Goal: Communication & Community: Answer question/provide support

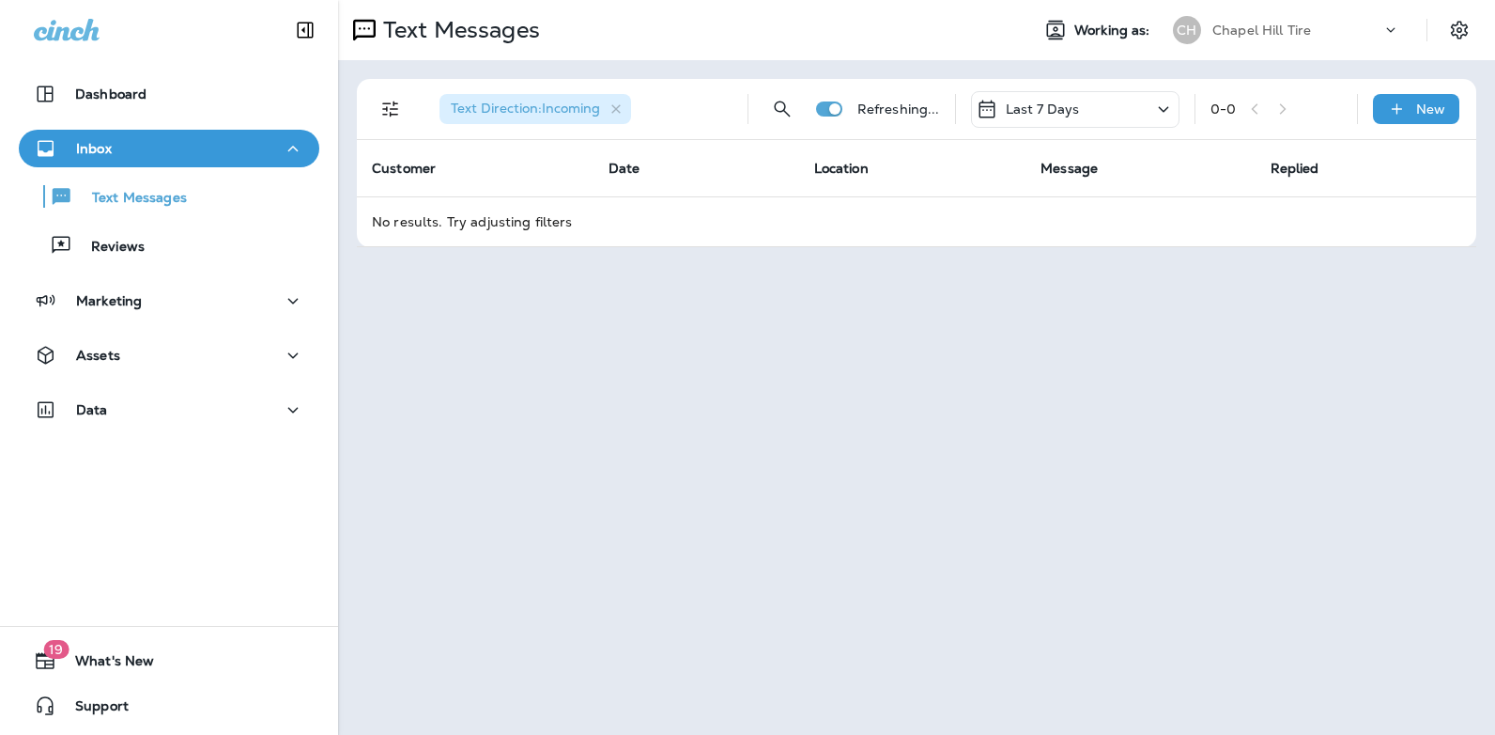
click at [1164, 106] on icon at bounding box center [1164, 109] width 23 height 23
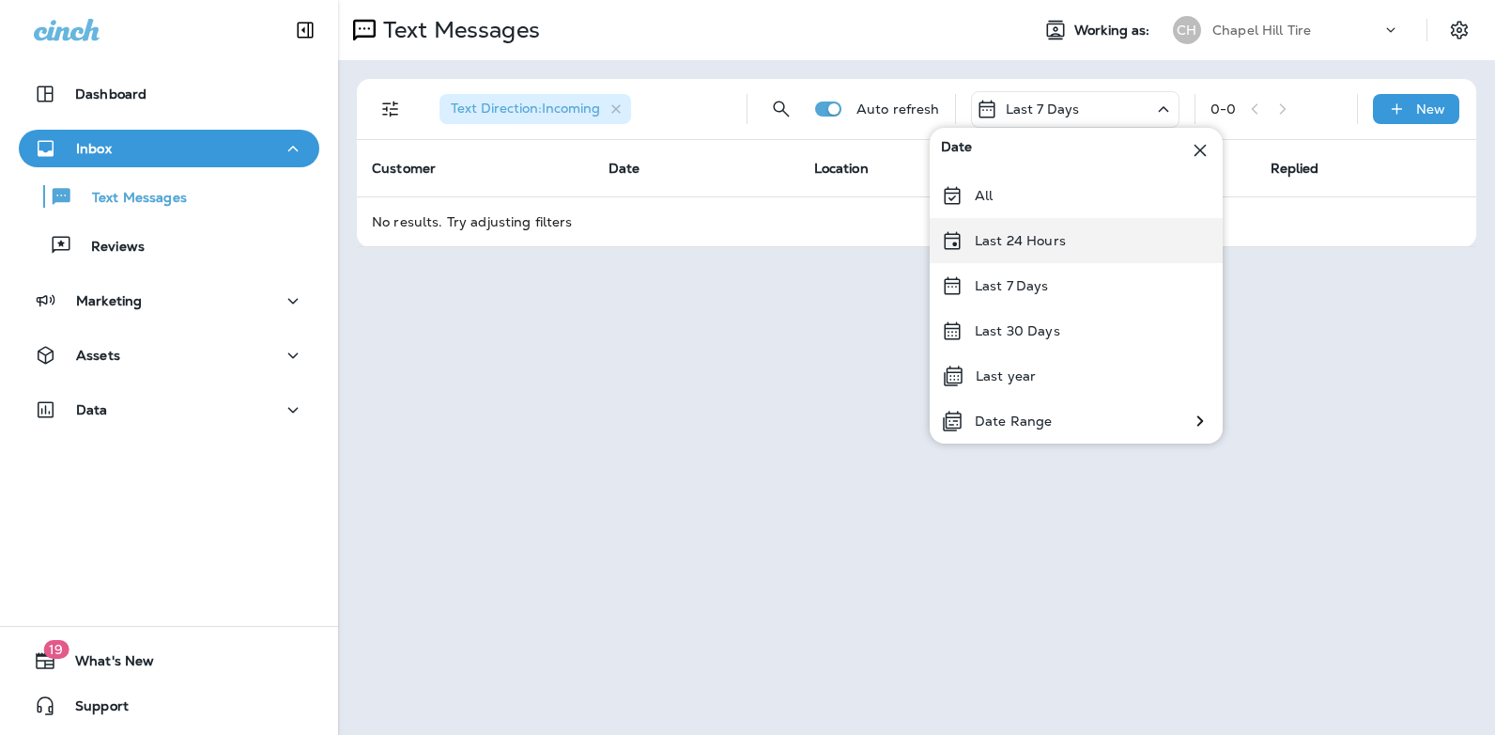
click at [1047, 246] on p "Last 24 Hours" at bounding box center [1020, 240] width 91 height 15
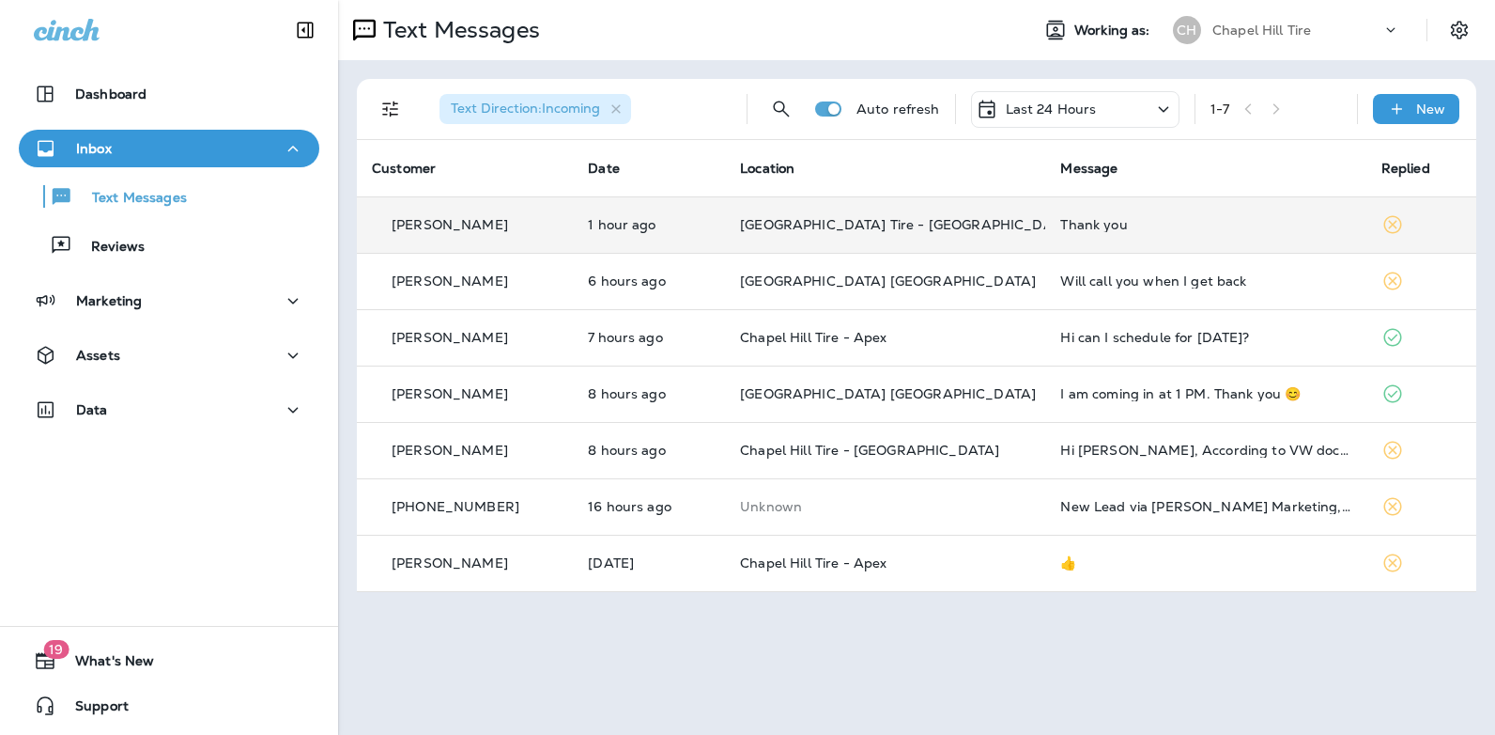
click at [1070, 219] on div "Thank you" at bounding box center [1206, 224] width 290 height 15
click at [1070, 219] on div at bounding box center [1253, 139] width 620 height 249
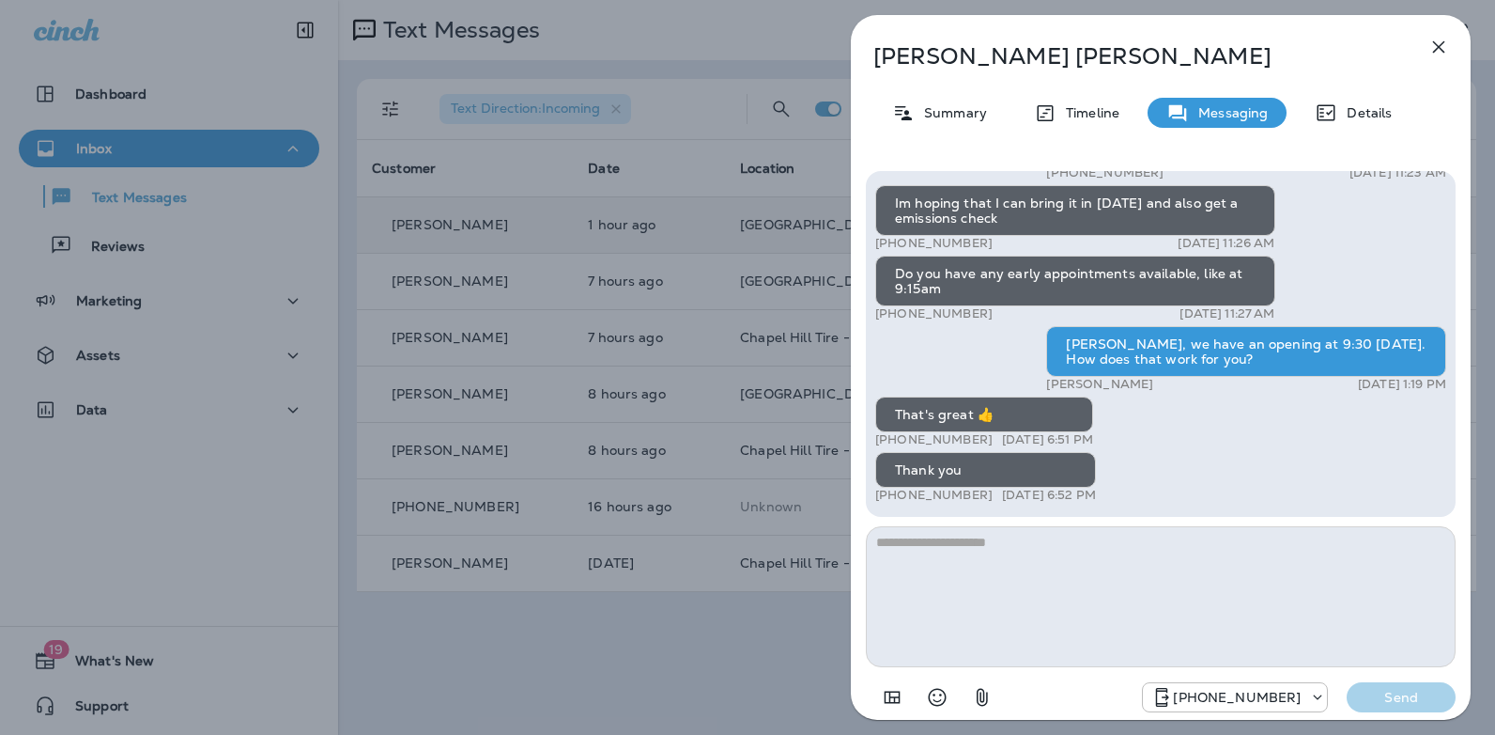
drag, startPoint x: 1456, startPoint y: 473, endPoint x: 1451, endPoint y: 461, distance: 13.1
click at [1451, 461] on div "Hi [PERSON_NAME]! Thank you for choosing [GEOGRAPHIC_DATA] [GEOGRAPHIC_DATA].. …" at bounding box center [1161, 443] width 620 height 575
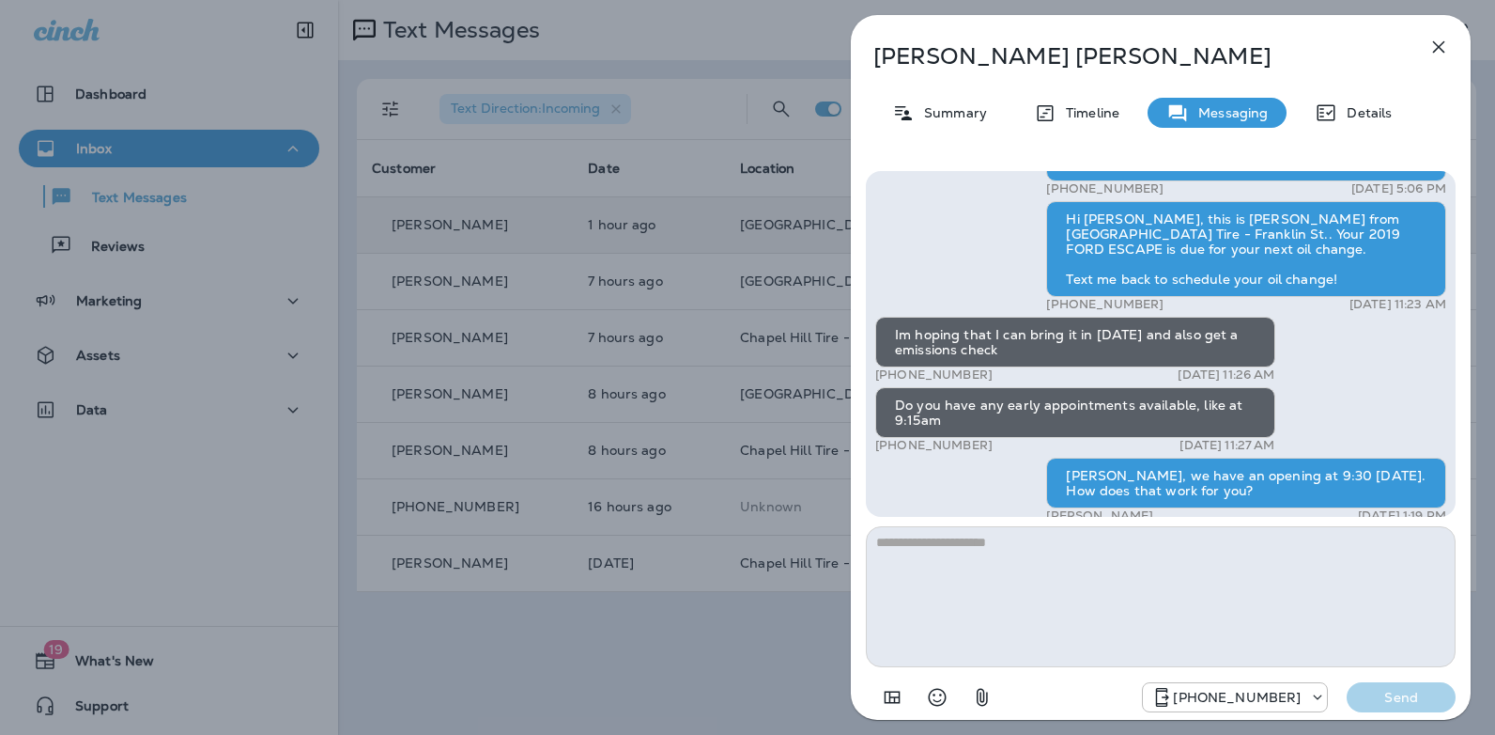
scroll to position [-124, 0]
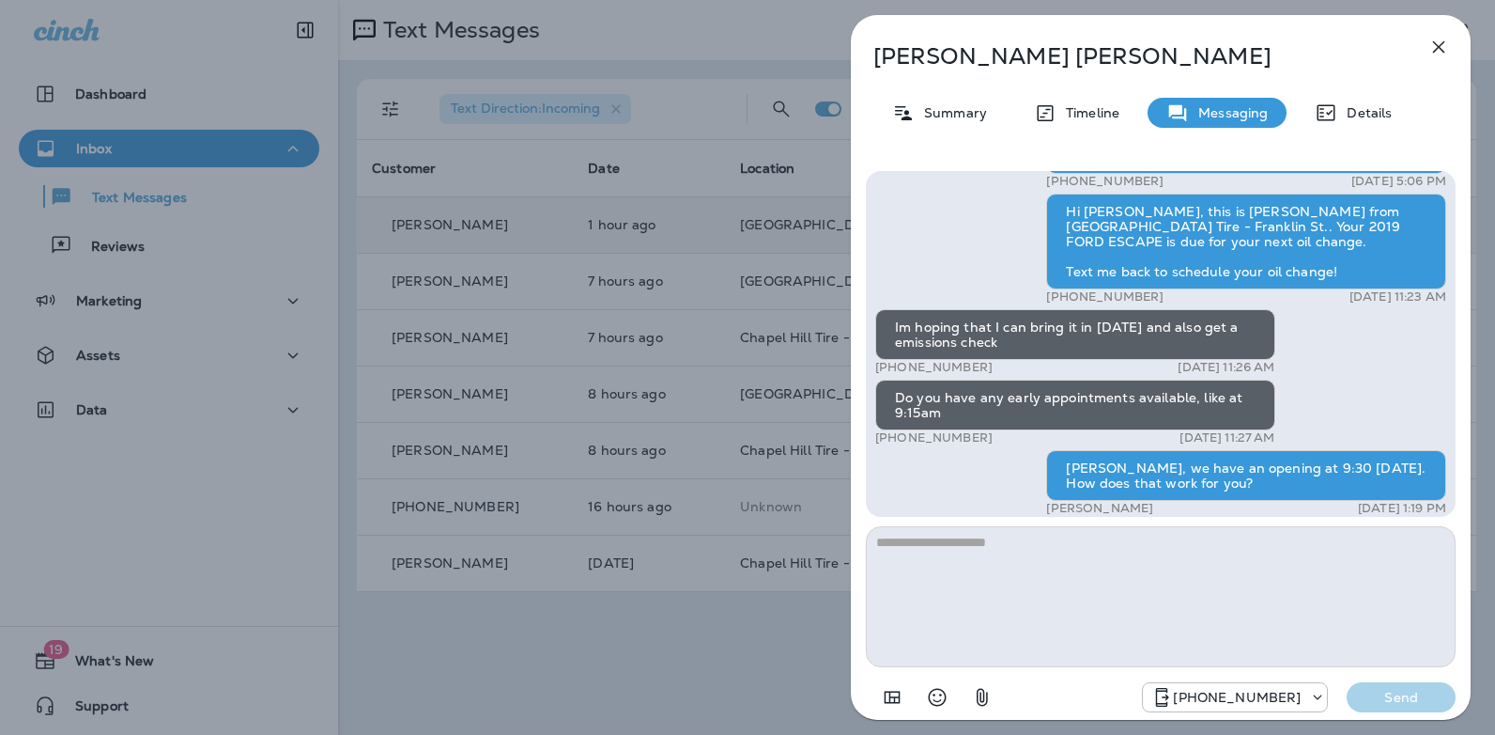
drag, startPoint x: 986, startPoint y: 434, endPoint x: 891, endPoint y: 440, distance: 95.0
click at [891, 440] on div "+1 (919) 260-7958 [DATE] 11:27 AM" at bounding box center [1075, 437] width 400 height 15
copy p "[PHONE_NUMBER]"
drag, startPoint x: 1456, startPoint y: 432, endPoint x: 1457, endPoint y: 472, distance: 39.5
click at [1457, 472] on div "Hi [PERSON_NAME]! Thank you for choosing [GEOGRAPHIC_DATA] [GEOGRAPHIC_DATA].. …" at bounding box center [1161, 443] width 620 height 575
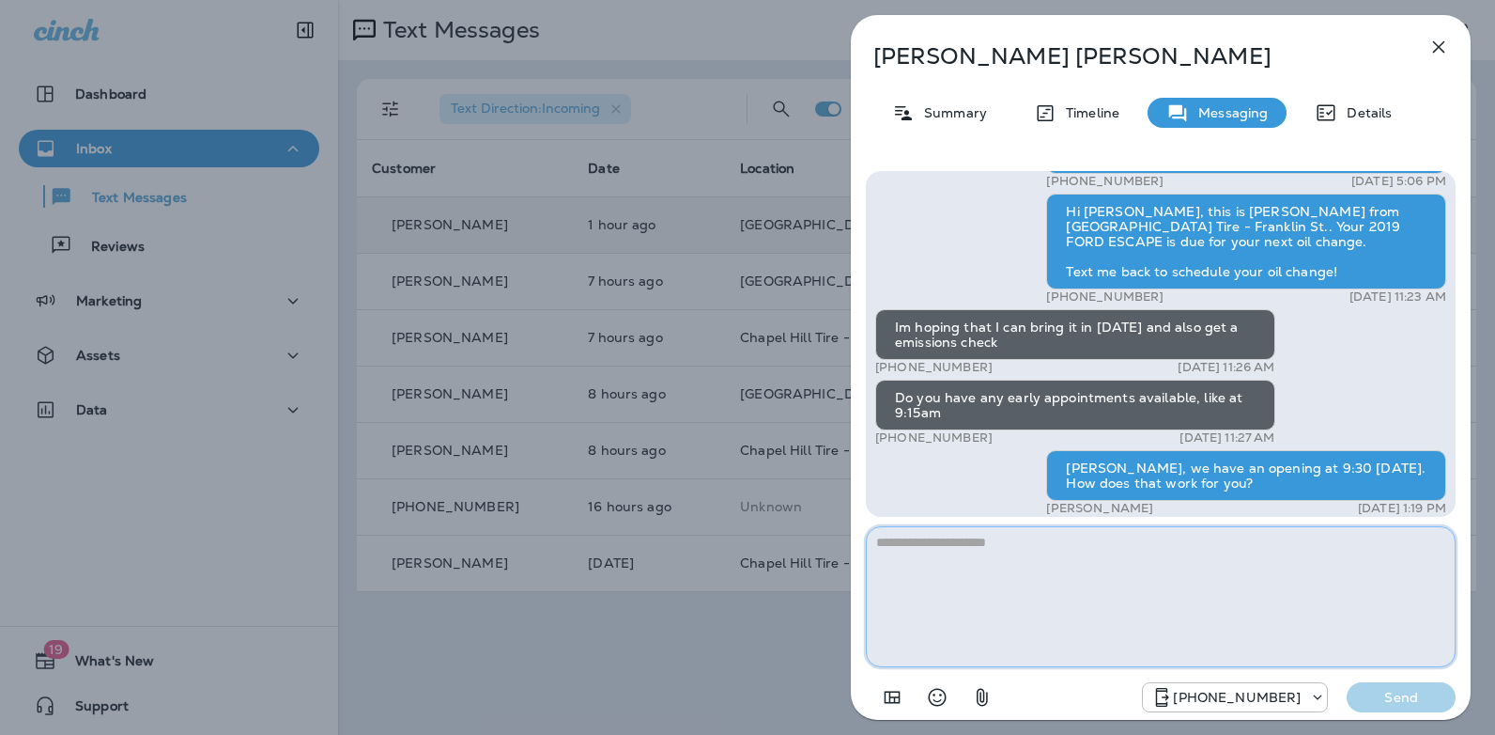
click at [1160, 550] on textarea at bounding box center [1161, 596] width 590 height 141
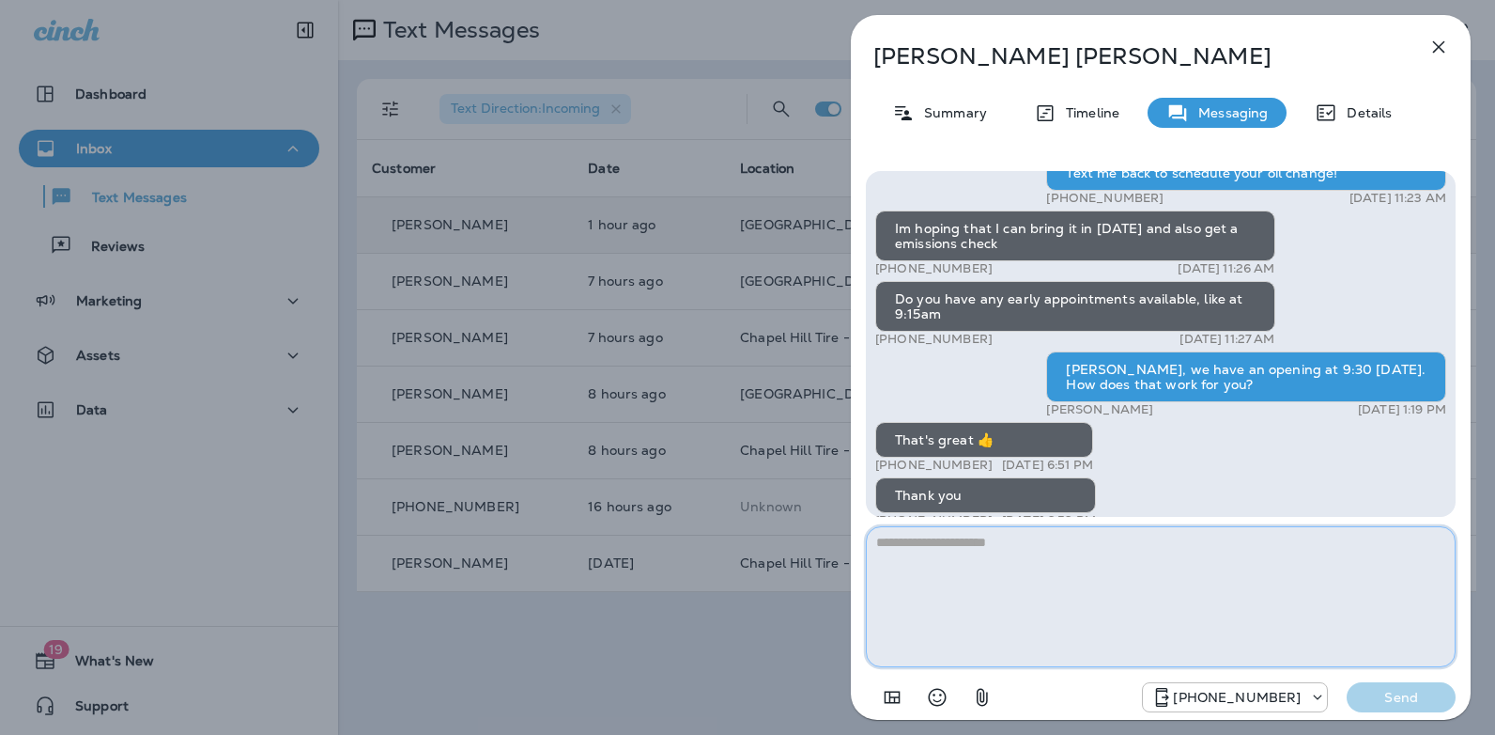
scroll to position [0, 0]
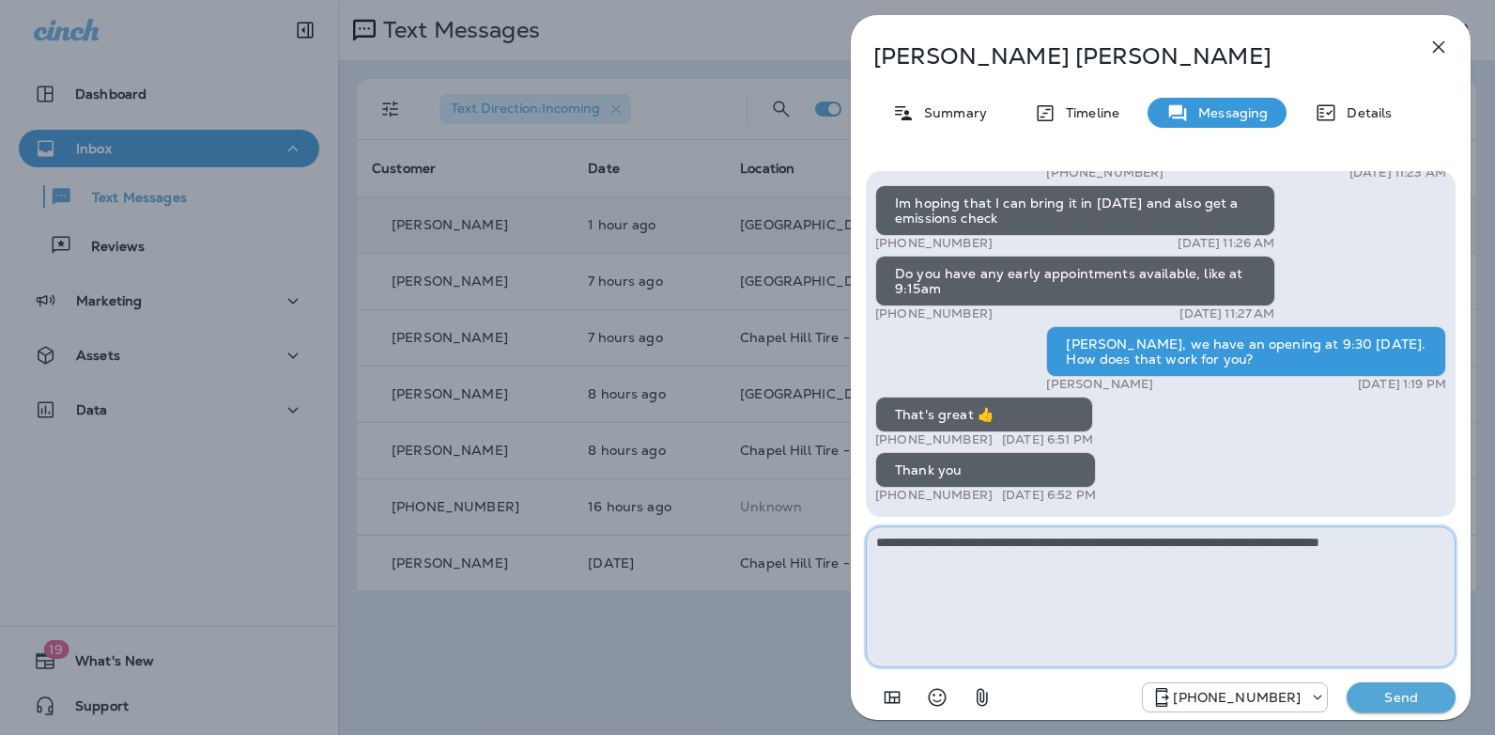
type textarea "**********"
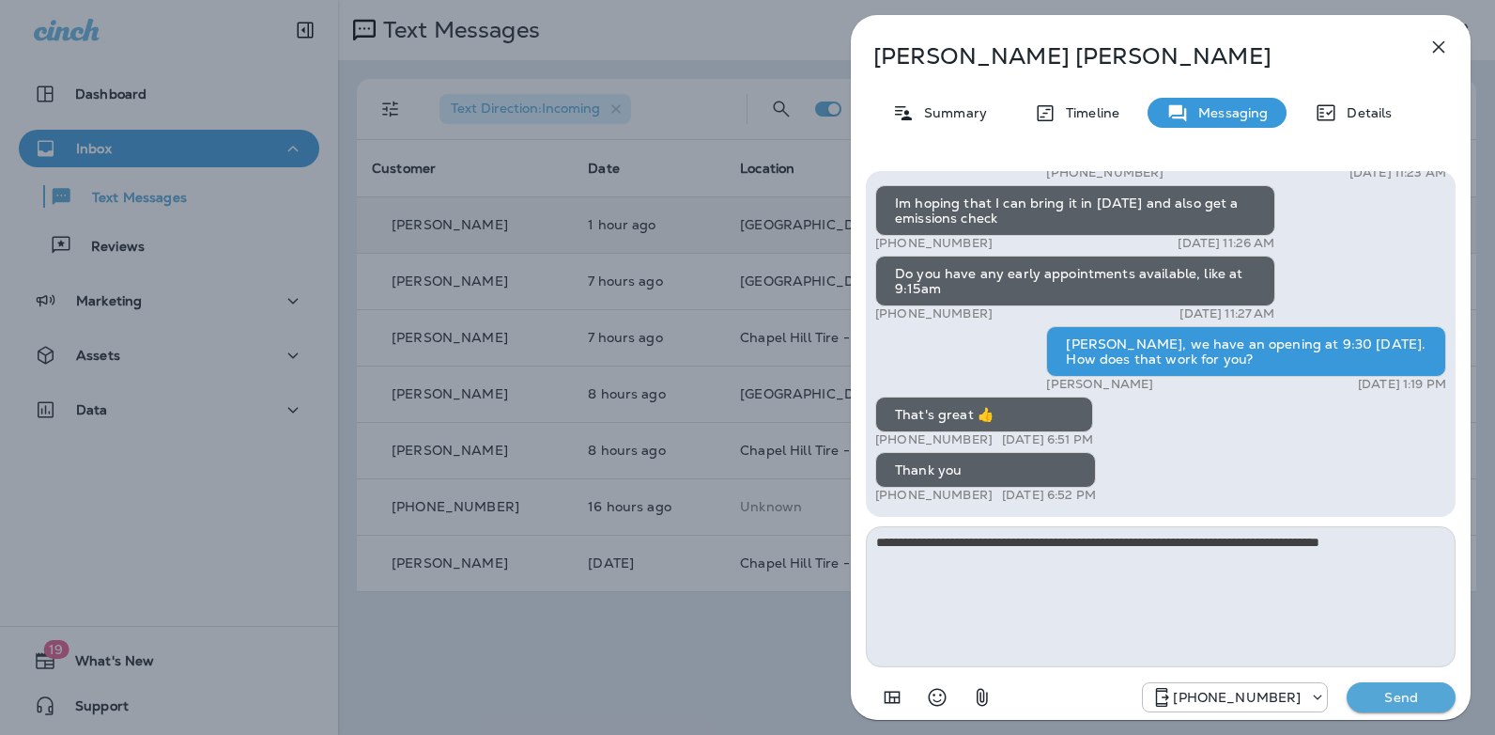
click at [1385, 693] on p "Send" at bounding box center [1401, 697] width 79 height 17
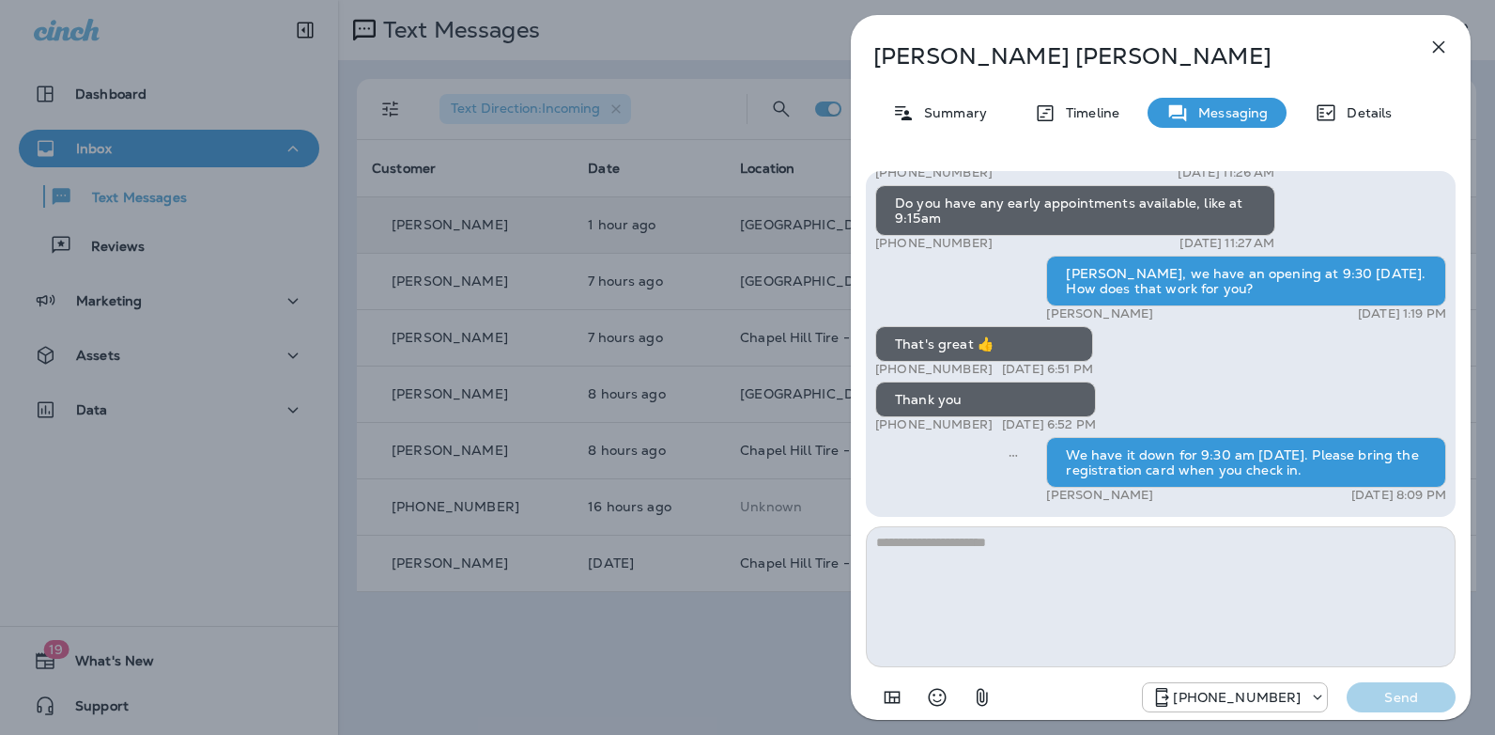
click at [1442, 40] on icon "button" at bounding box center [1439, 47] width 23 height 23
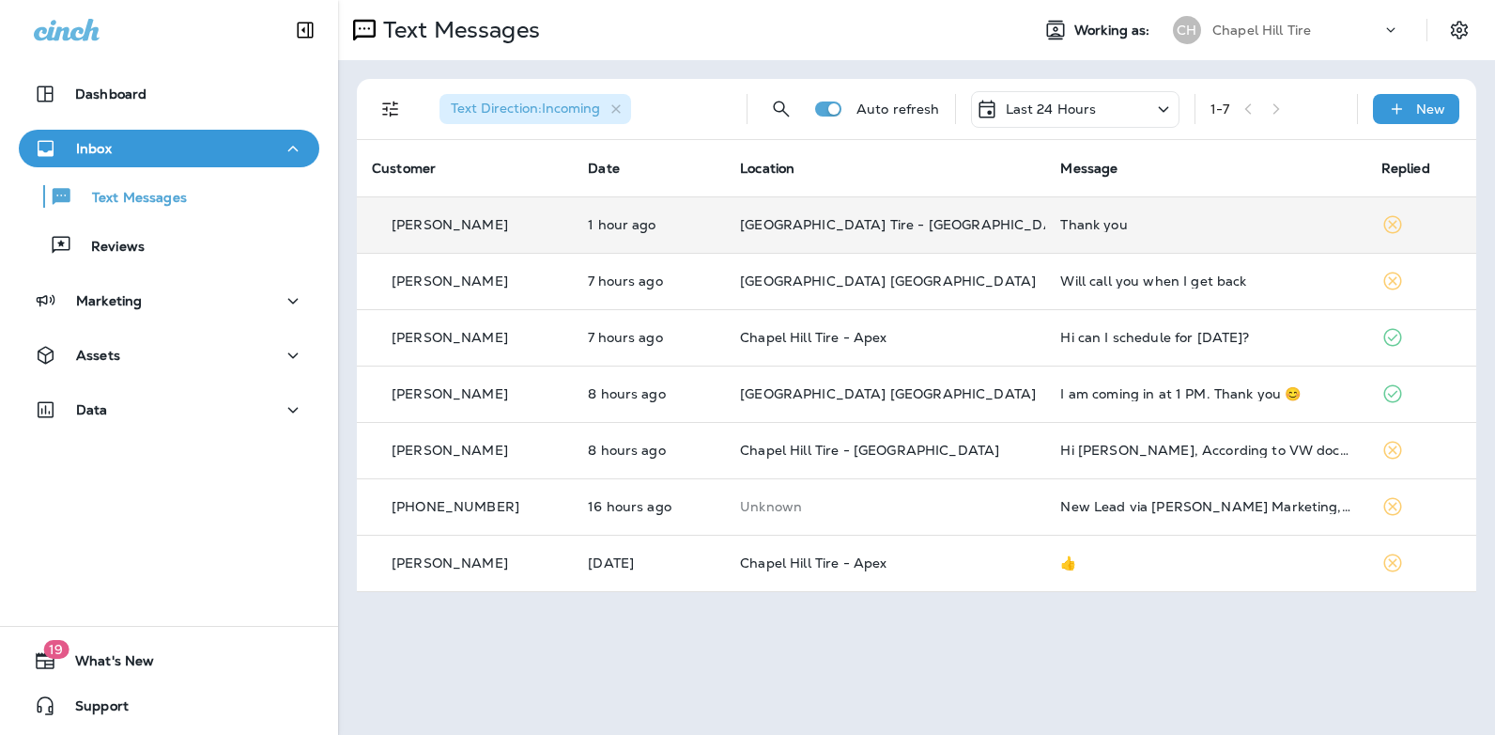
click at [1164, 111] on icon at bounding box center [1163, 109] width 10 height 6
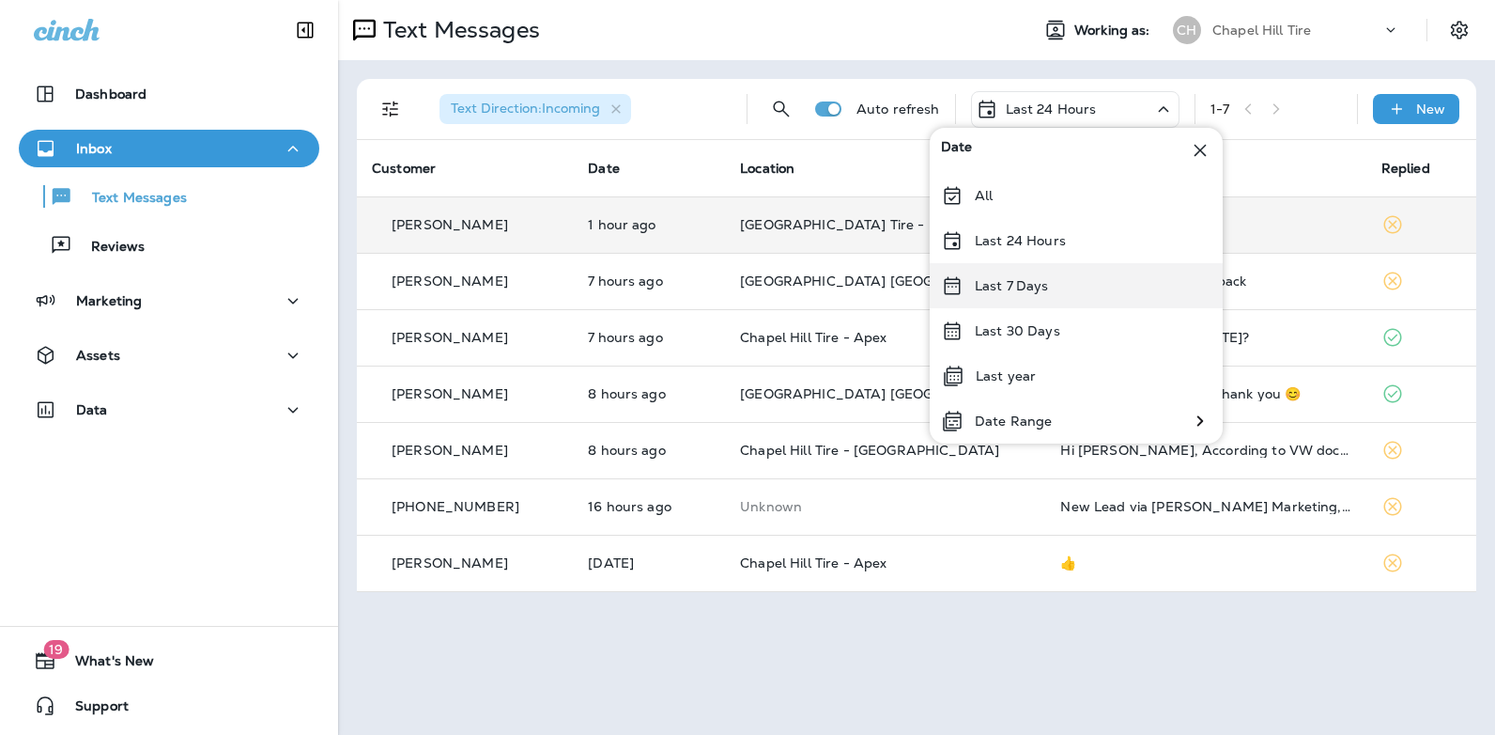
click at [1034, 300] on div "Last 7 Days" at bounding box center [1076, 285] width 293 height 45
